Goal: Transaction & Acquisition: Purchase product/service

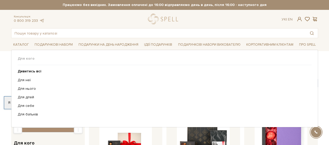
click at [104, 43] on link "Подарунки на День народження" at bounding box center [108, 45] width 64 height 8
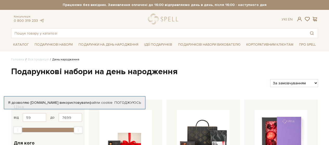
click at [102, 43] on link "Подарунки на День народження" at bounding box center [108, 45] width 64 height 8
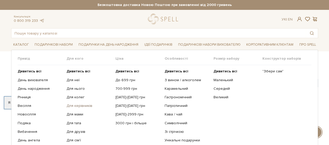
click at [74, 104] on link "Для керівників" at bounding box center [89, 106] width 45 height 5
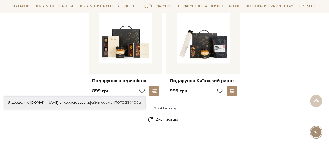
scroll to position [650, 0]
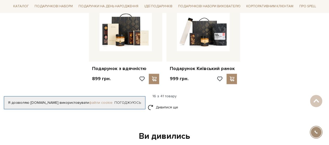
click at [109, 104] on link "файли cookie" at bounding box center [101, 103] width 24 height 4
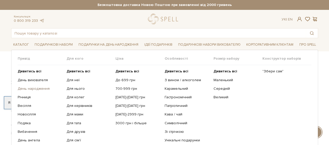
click at [35, 87] on link "День народження" at bounding box center [40, 89] width 45 height 5
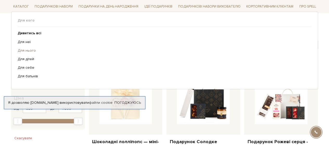
scroll to position [52, 0]
